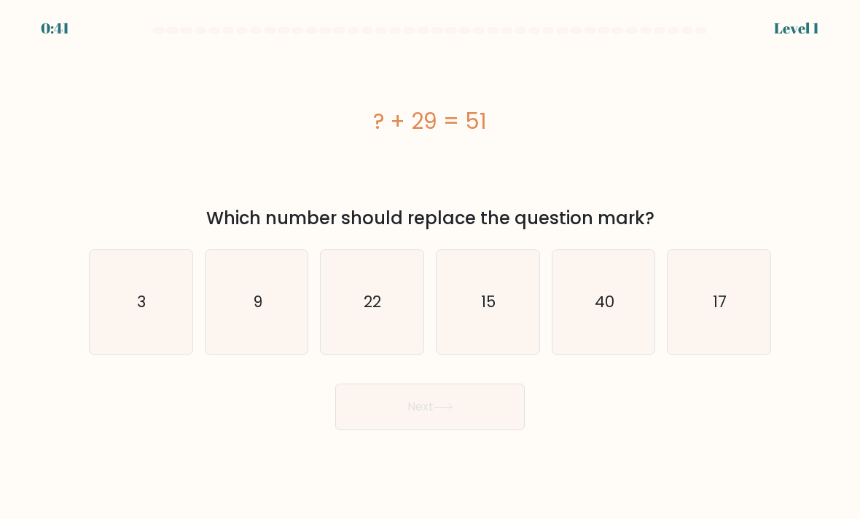
click at [370, 334] on icon "22" at bounding box center [372, 302] width 103 height 103
click at [430, 267] on input "c. 22" at bounding box center [430, 263] width 1 height 7
radio input "true"
click at [436, 412] on icon at bounding box center [443, 408] width 20 height 8
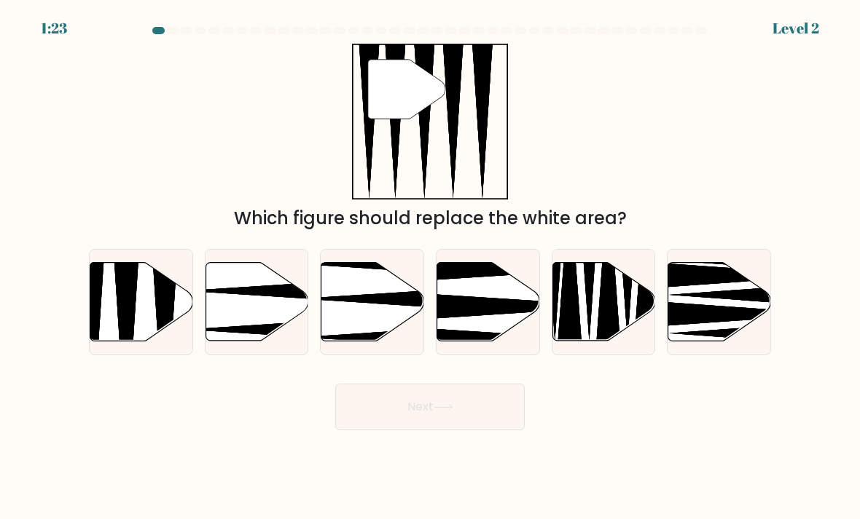
click at [121, 356] on div at bounding box center [141, 302] width 104 height 106
click at [430, 267] on input "a." at bounding box center [430, 263] width 1 height 7
radio input "true"
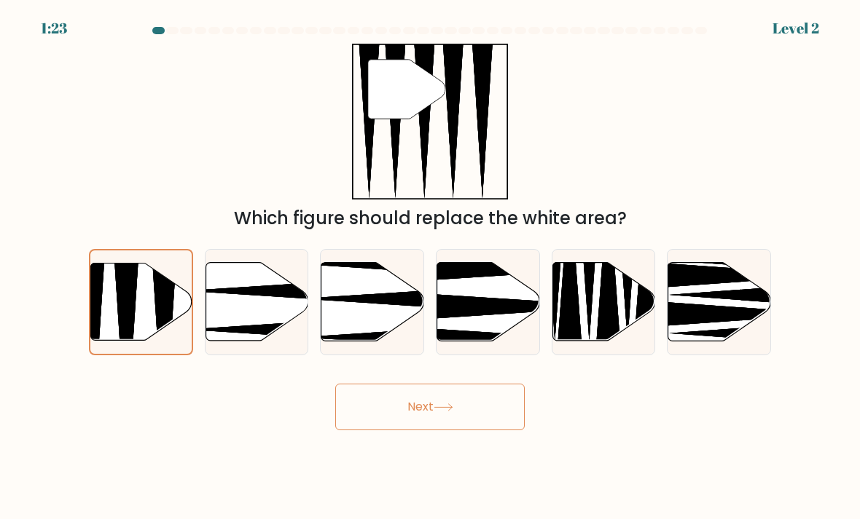
click at [429, 431] on button "Next" at bounding box center [429, 407] width 189 height 47
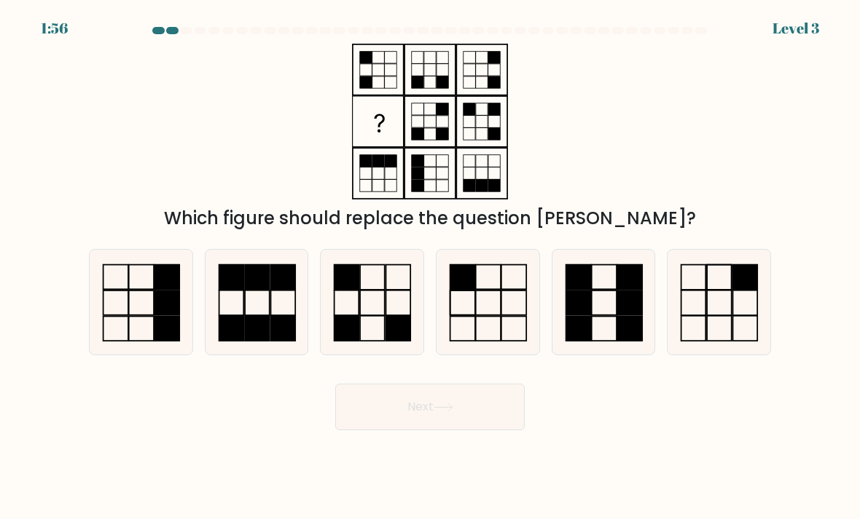
click at [372, 332] on icon at bounding box center [372, 302] width 103 height 103
click at [430, 267] on input "c." at bounding box center [430, 263] width 1 height 7
radio input "true"
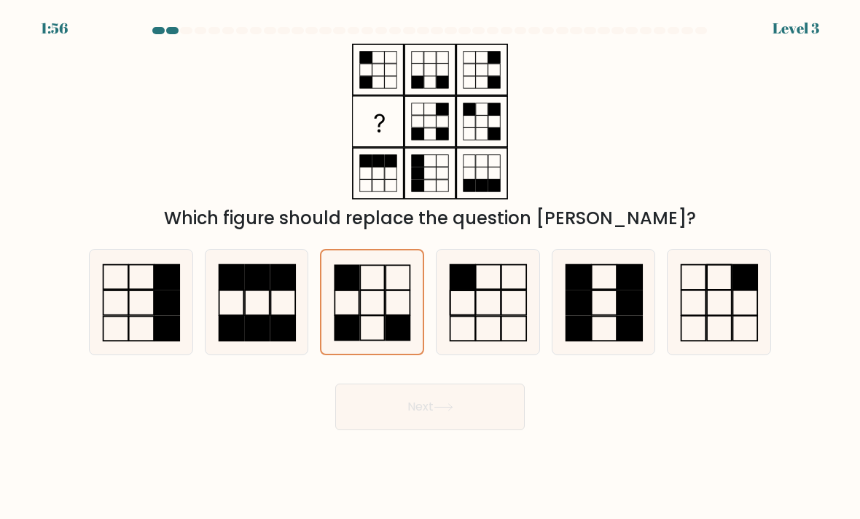
click at [415, 415] on button "Next" at bounding box center [429, 407] width 189 height 47
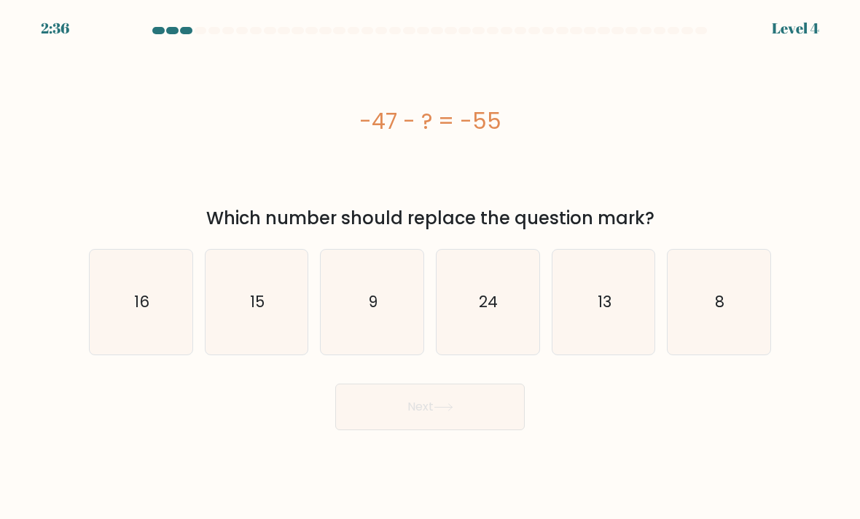
click at [712, 323] on icon "8" at bounding box center [718, 302] width 103 height 103
click at [431, 267] on input "f. 8" at bounding box center [430, 263] width 1 height 7
radio input "true"
click at [436, 414] on button "Next" at bounding box center [429, 407] width 189 height 47
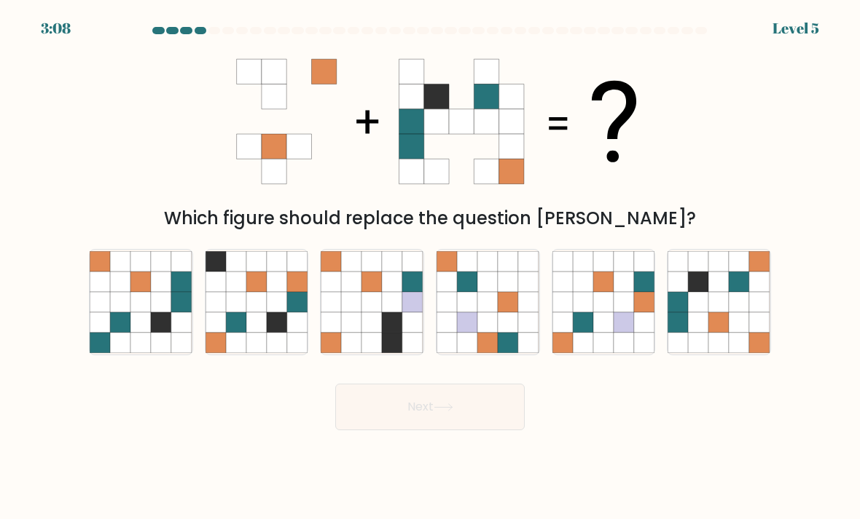
click at [732, 333] on icon at bounding box center [739, 323] width 20 height 20
click at [431, 267] on input "f." at bounding box center [430, 263] width 1 height 7
radio input "true"
click at [452, 411] on icon at bounding box center [442, 407] width 17 height 7
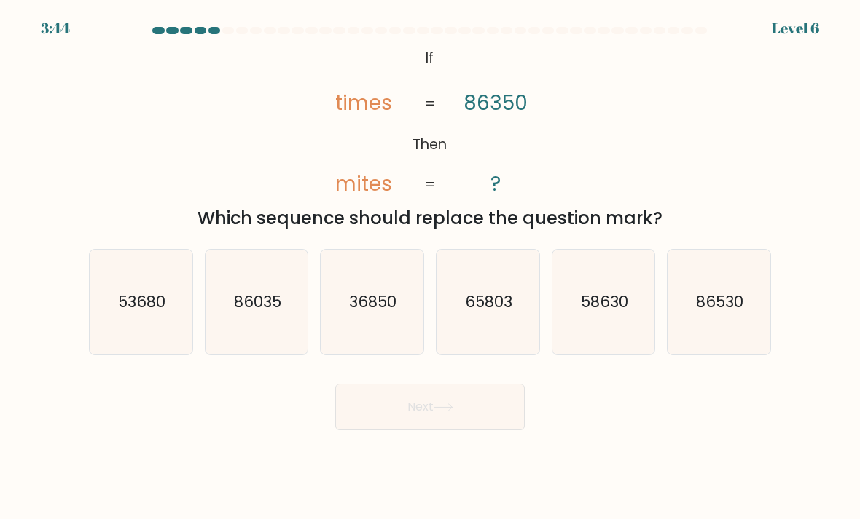
click at [393, 343] on icon "36850" at bounding box center [372, 302] width 103 height 103
click at [430, 267] on input "c. 36850" at bounding box center [430, 263] width 1 height 7
radio input "true"
click at [445, 412] on icon at bounding box center [443, 408] width 20 height 8
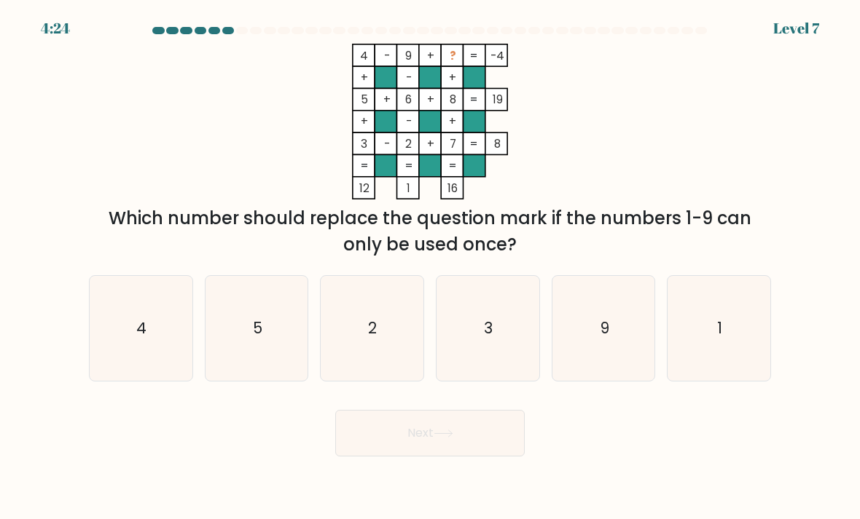
click at [713, 347] on icon "1" at bounding box center [718, 329] width 103 height 103
click at [431, 267] on input "f. 1" at bounding box center [430, 263] width 1 height 7
radio input "true"
click at [433, 457] on button "Next" at bounding box center [429, 433] width 189 height 47
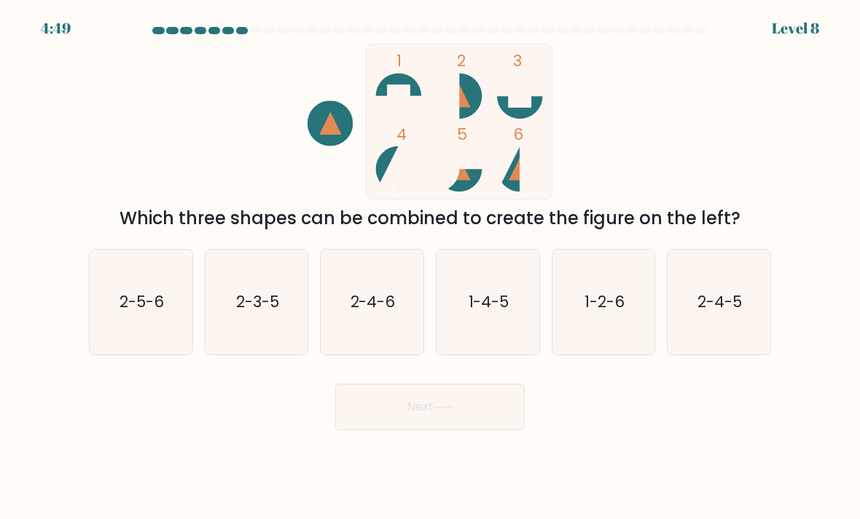
click at [397, 296] on icon "2-4-6" at bounding box center [372, 302] width 103 height 103
click at [430, 267] on input "c. 2-4-6" at bounding box center [430, 263] width 1 height 7
radio input "true"
click at [439, 414] on button "Next" at bounding box center [429, 407] width 189 height 47
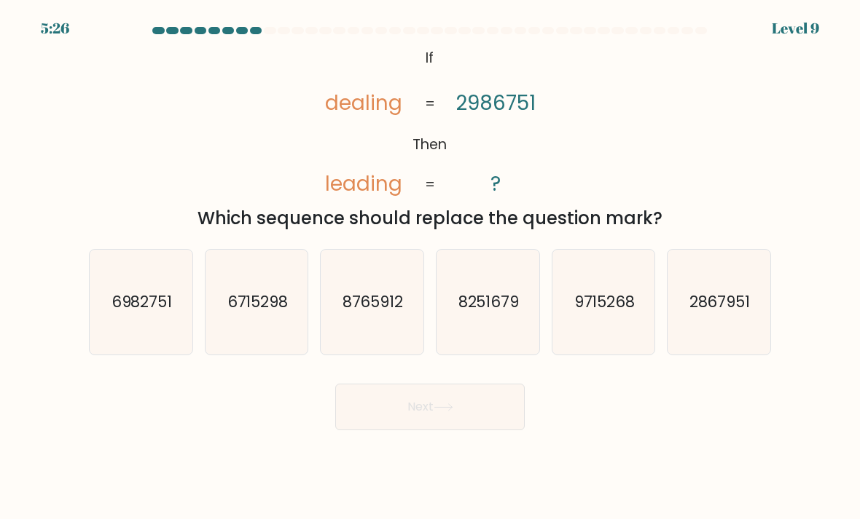
click at [119, 354] on icon "6982751" at bounding box center [141, 302] width 103 height 103
click at [430, 267] on input "a. 6982751" at bounding box center [430, 263] width 1 height 7
radio input "true"
click at [468, 431] on button "Next" at bounding box center [429, 407] width 189 height 47
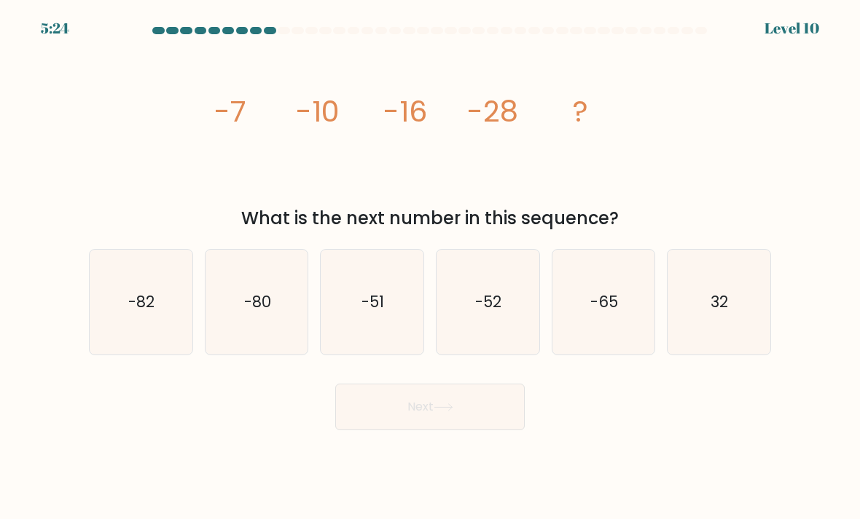
click at [482, 352] on icon "-52" at bounding box center [487, 302] width 103 height 103
click at [431, 267] on input "d. -52" at bounding box center [430, 263] width 1 height 7
radio input "true"
click at [468, 426] on button "Next" at bounding box center [429, 407] width 189 height 47
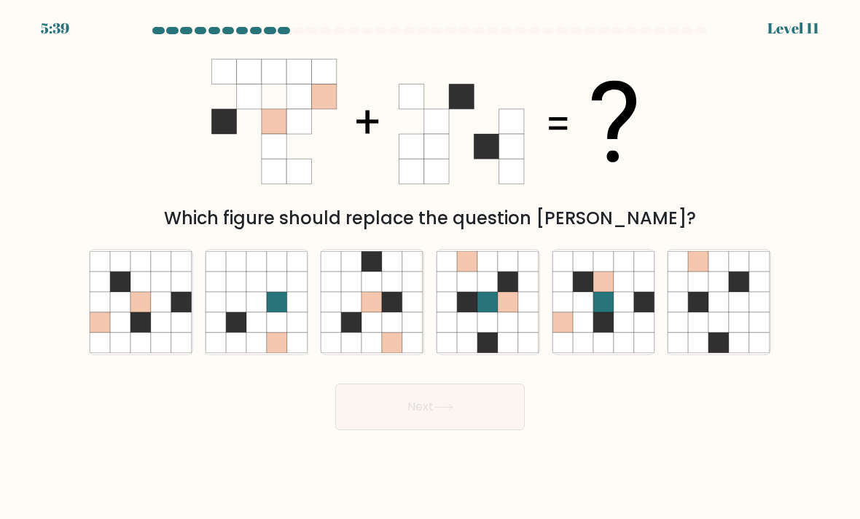
click at [138, 307] on icon at bounding box center [140, 302] width 20 height 20
click at [430, 267] on input "a." at bounding box center [430, 263] width 1 height 7
radio input "true"
click at [406, 352] on icon at bounding box center [413, 343] width 20 height 20
click at [430, 267] on input "c." at bounding box center [430, 263] width 1 height 7
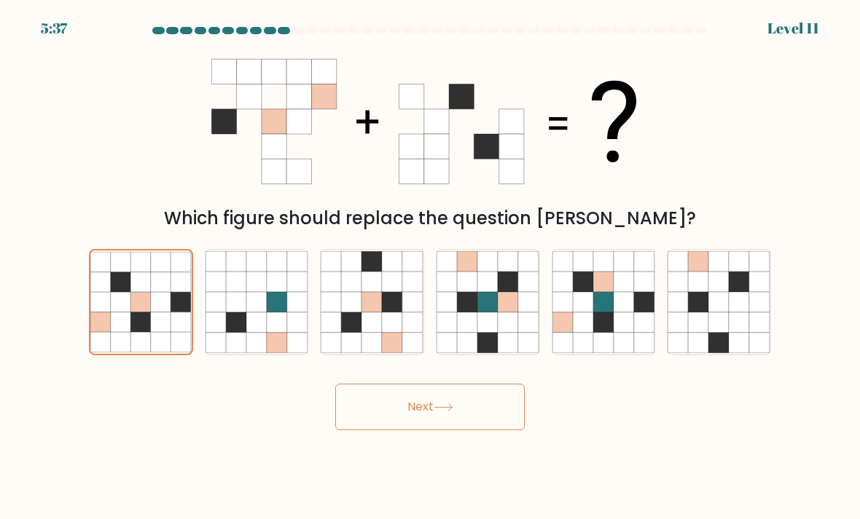
radio input "true"
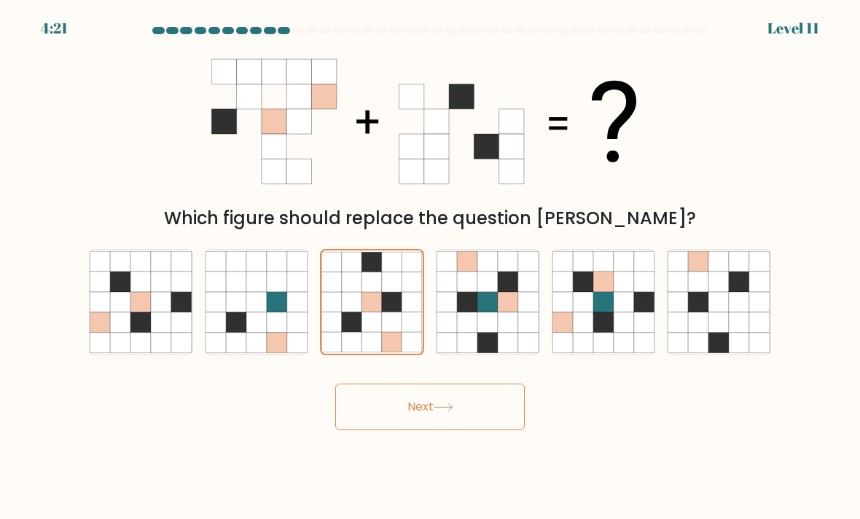
click at [451, 406] on button "Next" at bounding box center [429, 407] width 189 height 47
